Goal: Task Accomplishment & Management: Use online tool/utility

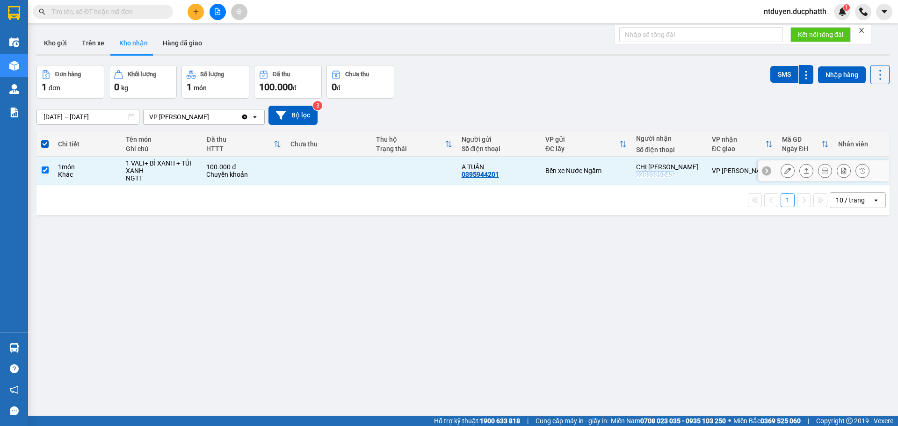
click at [785, 173] on icon at bounding box center [788, 171] width 7 height 7
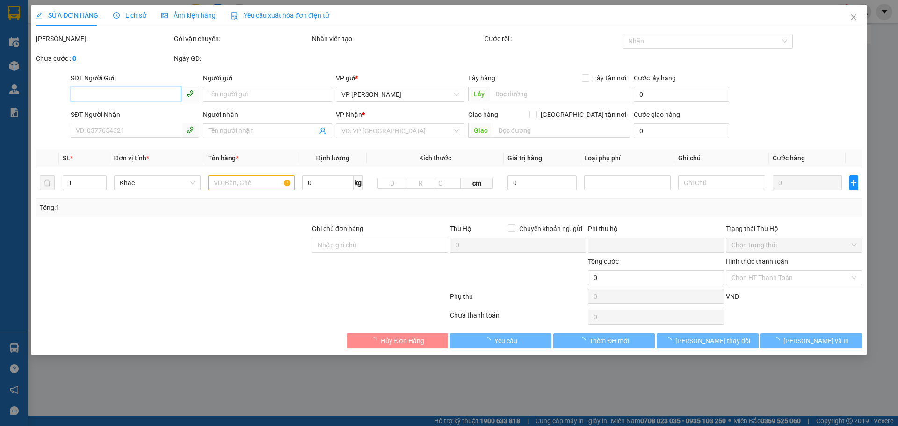
type input "0395944201"
type input "A TUẤN"
type input "0383589545"
type input "CHỊ [PERSON_NAME]"
type input "CK 13/10 LE VAN TUAN 15H18"
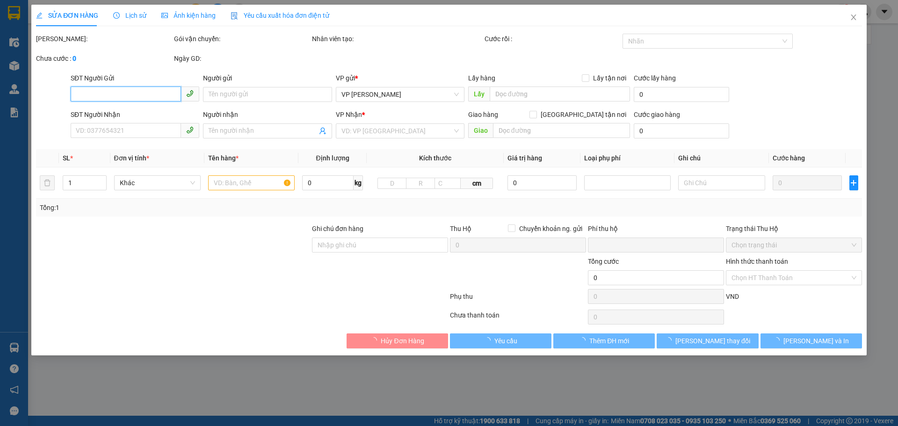
type input "0"
type input "100.000"
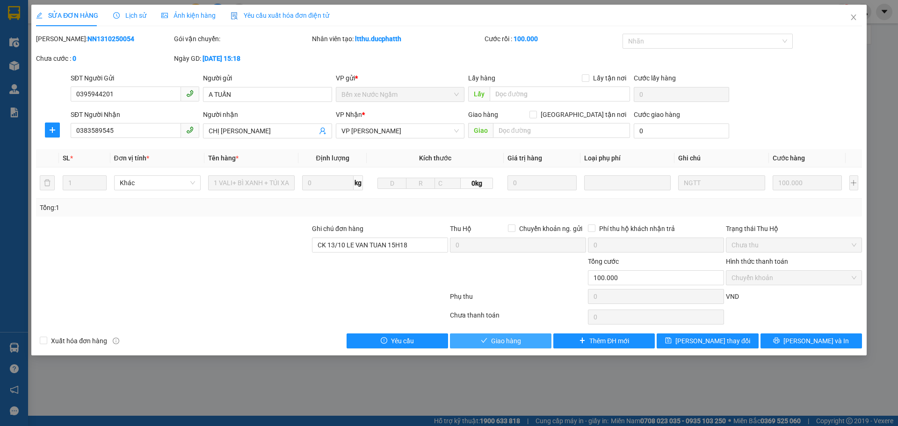
click at [514, 344] on span "Giao hàng" at bounding box center [506, 341] width 30 height 10
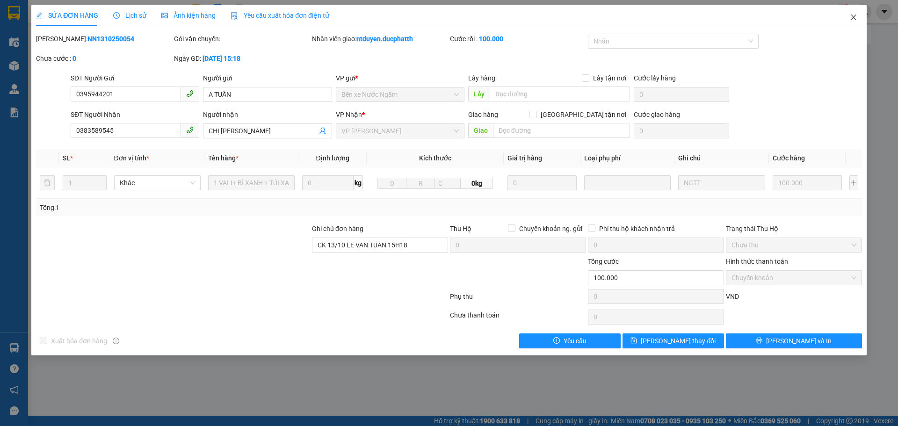
click at [854, 19] on icon "close" at bounding box center [853, 18] width 5 height 6
